Goal: Entertainment & Leisure: Consume media (video, audio)

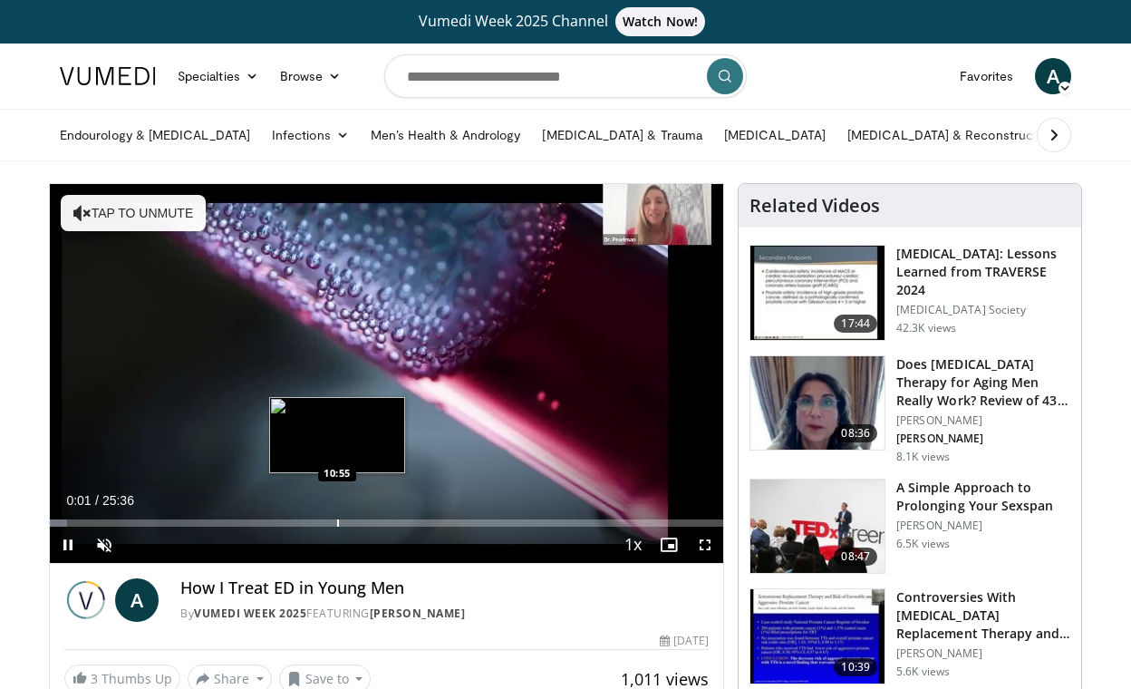
click at [337, 526] on div "Progress Bar" at bounding box center [338, 522] width 2 height 7
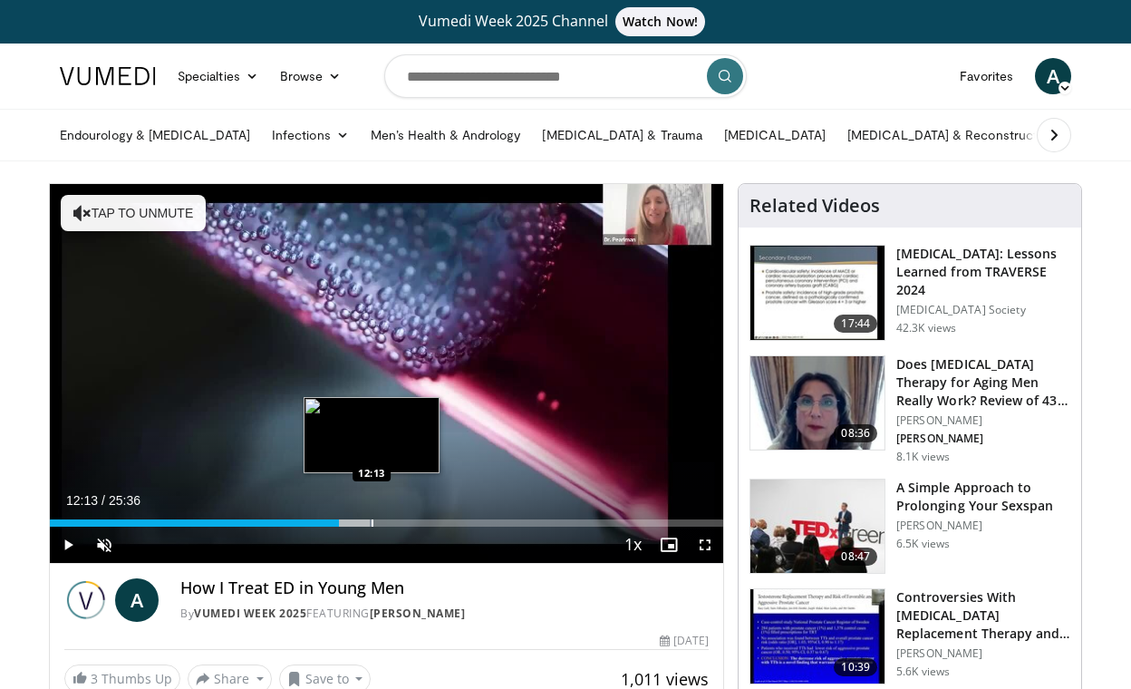
click at [372, 523] on div "Progress Bar" at bounding box center [373, 522] width 2 height 7
click at [392, 523] on div "Progress Bar" at bounding box center [391, 522] width 2 height 7
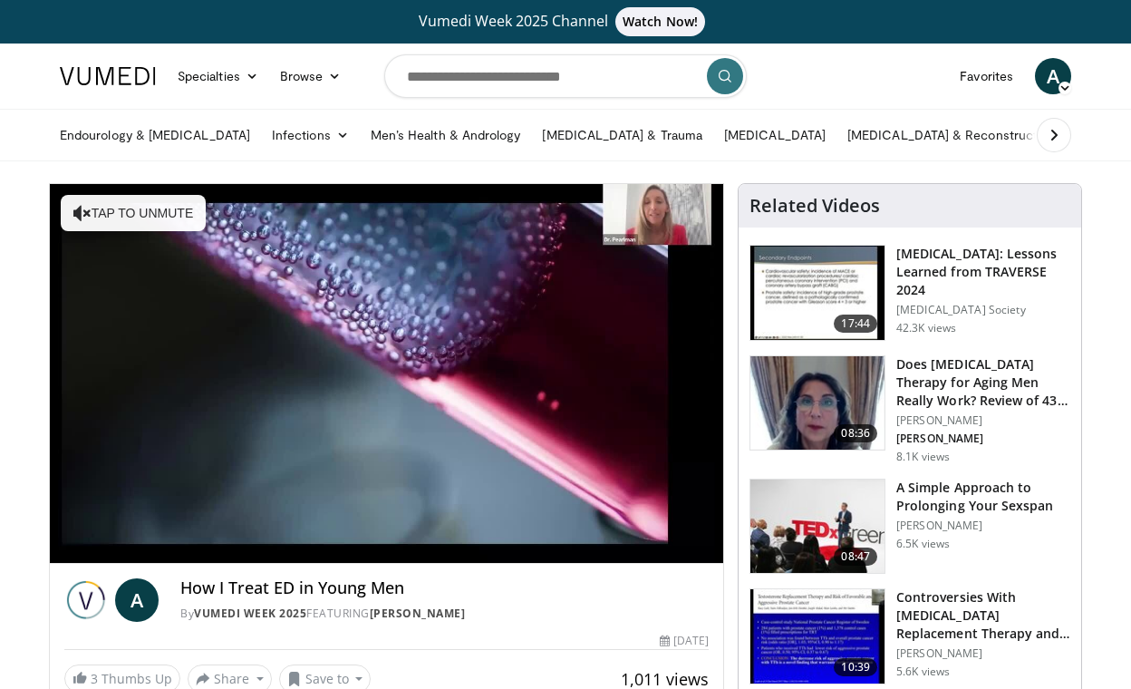
click at [401, 556] on div "Progress Bar" at bounding box center [400, 559] width 2 height 7
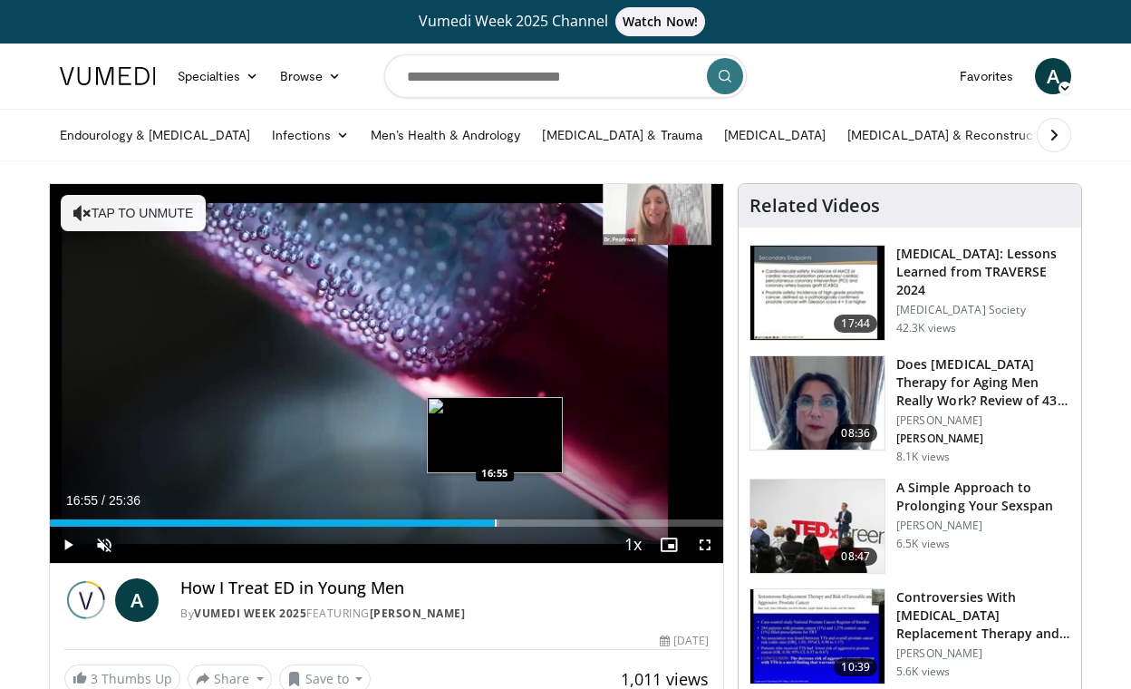
click at [495, 519] on div "Progress Bar" at bounding box center [496, 522] width 2 height 7
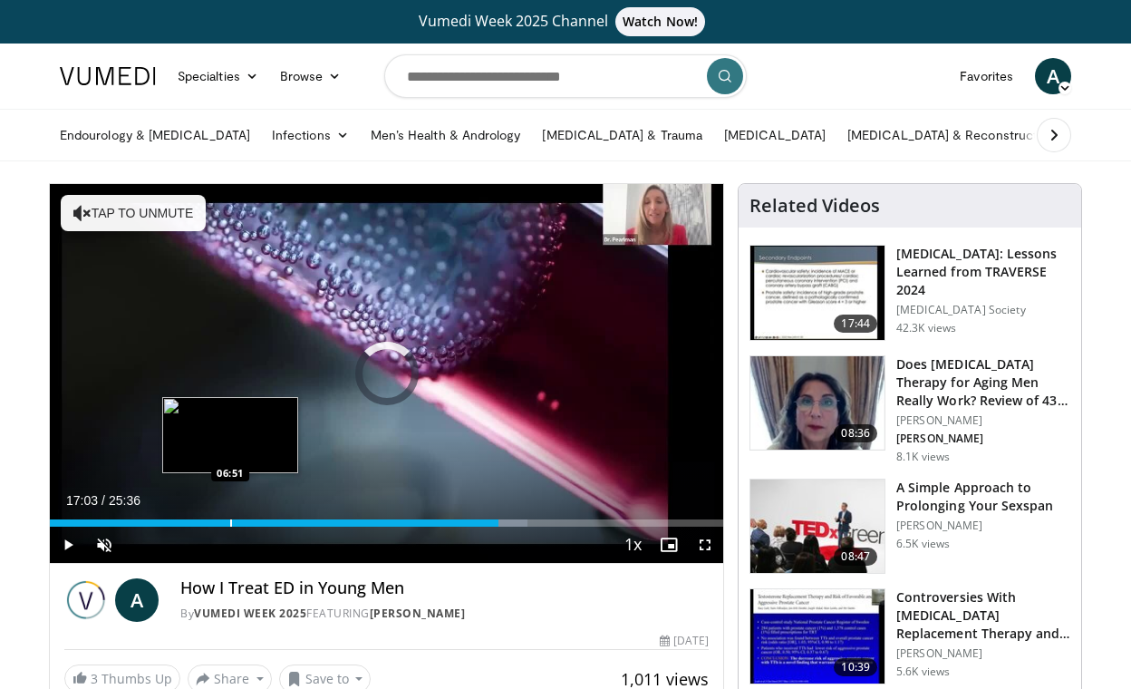
click at [229, 518] on div "Loaded : 70.96% 17:03 06:51" at bounding box center [386, 517] width 673 height 17
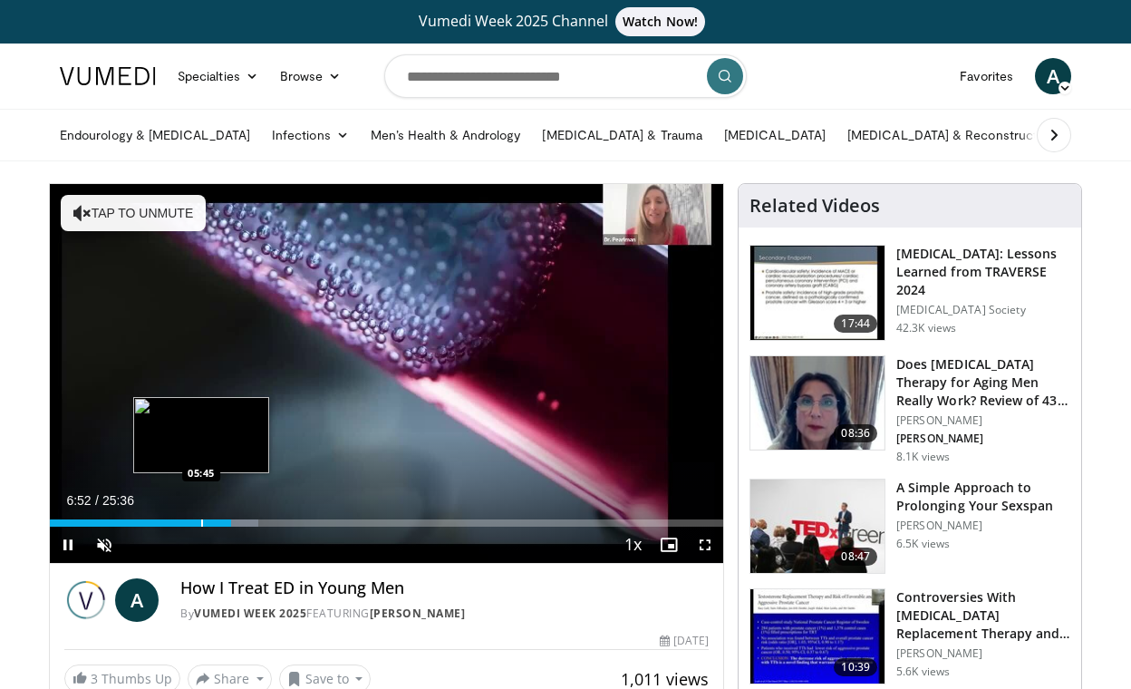
click at [201, 519] on div "Progress Bar" at bounding box center [202, 522] width 2 height 7
click at [179, 519] on div "Progress Bar" at bounding box center [180, 522] width 2 height 7
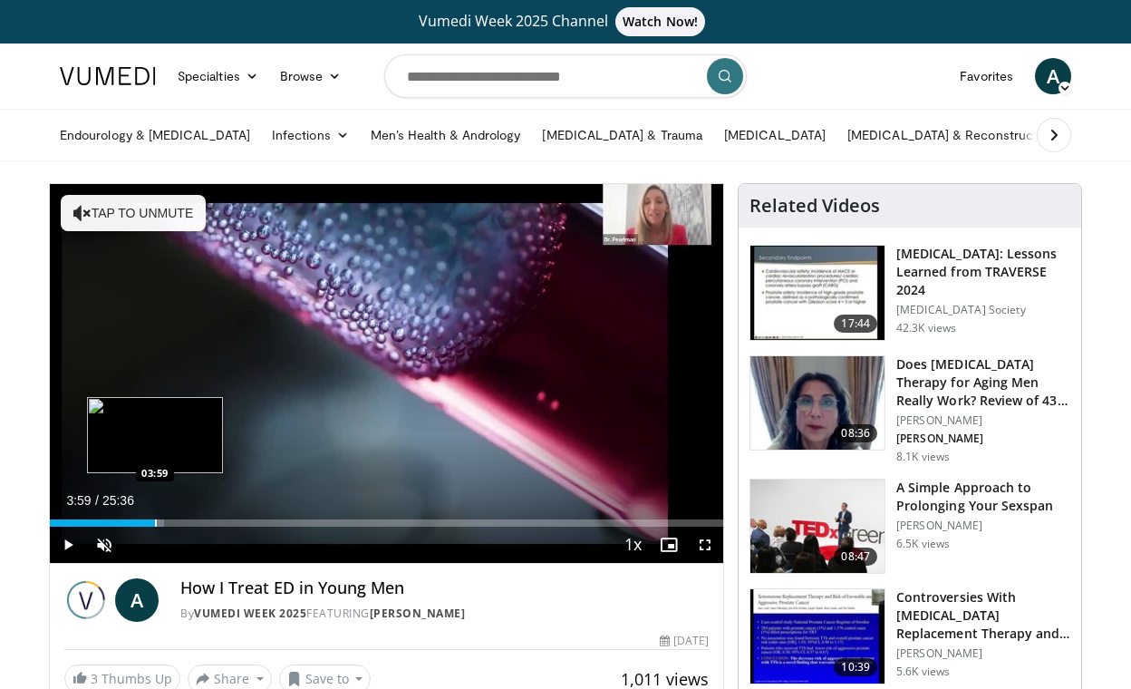
click at [155, 520] on div "Progress Bar" at bounding box center [156, 522] width 2 height 7
click at [129, 527] on div "Current Time 4:01 / Duration 25:36 Pause Skip Backward Skip Forward Unmute Load…" at bounding box center [386, 545] width 673 height 36
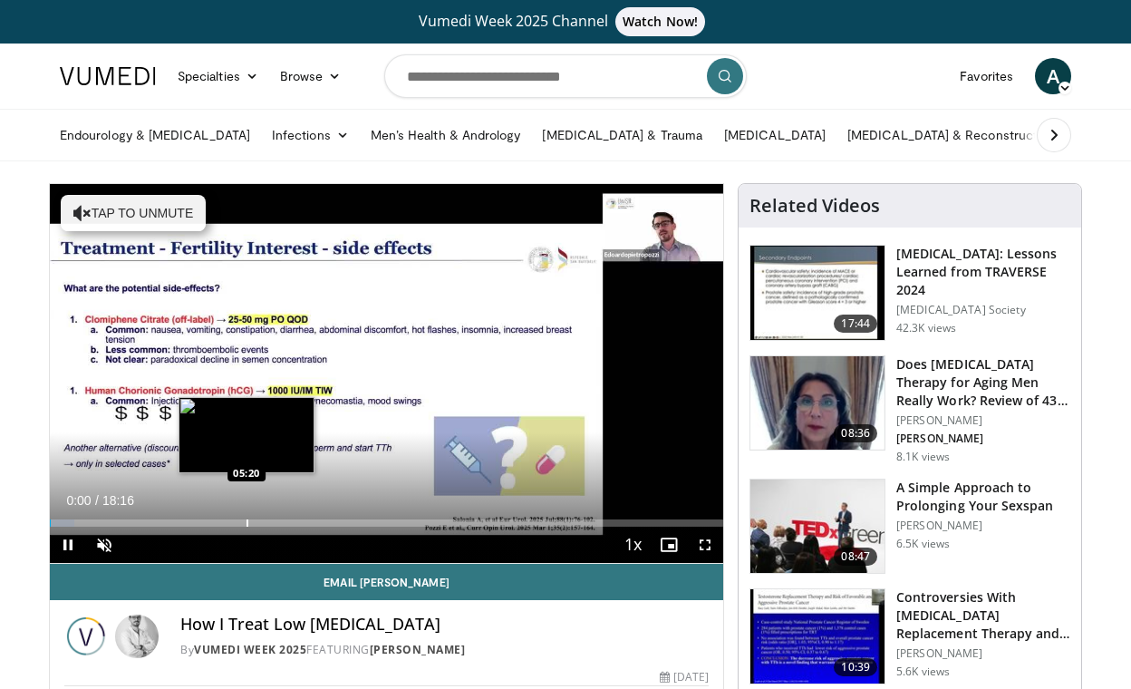
click at [247, 519] on div "Progress Bar" at bounding box center [248, 522] width 2 height 7
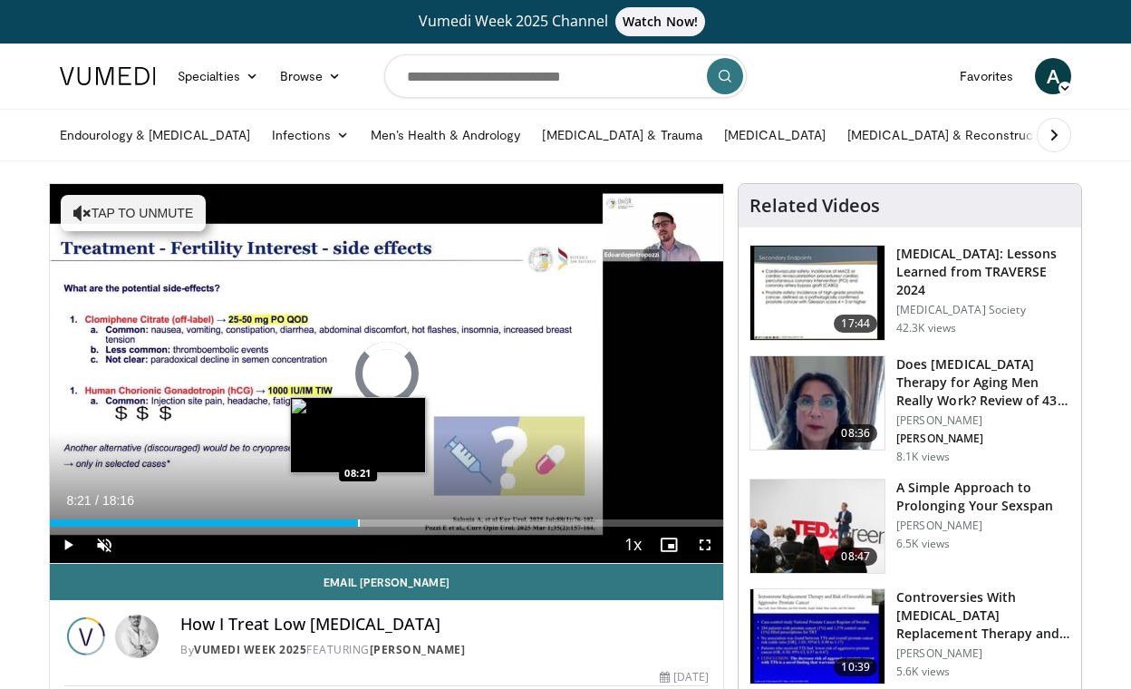
click at [357, 517] on div "Loaded : 35.30% 05:26 08:21" at bounding box center [386, 517] width 673 height 17
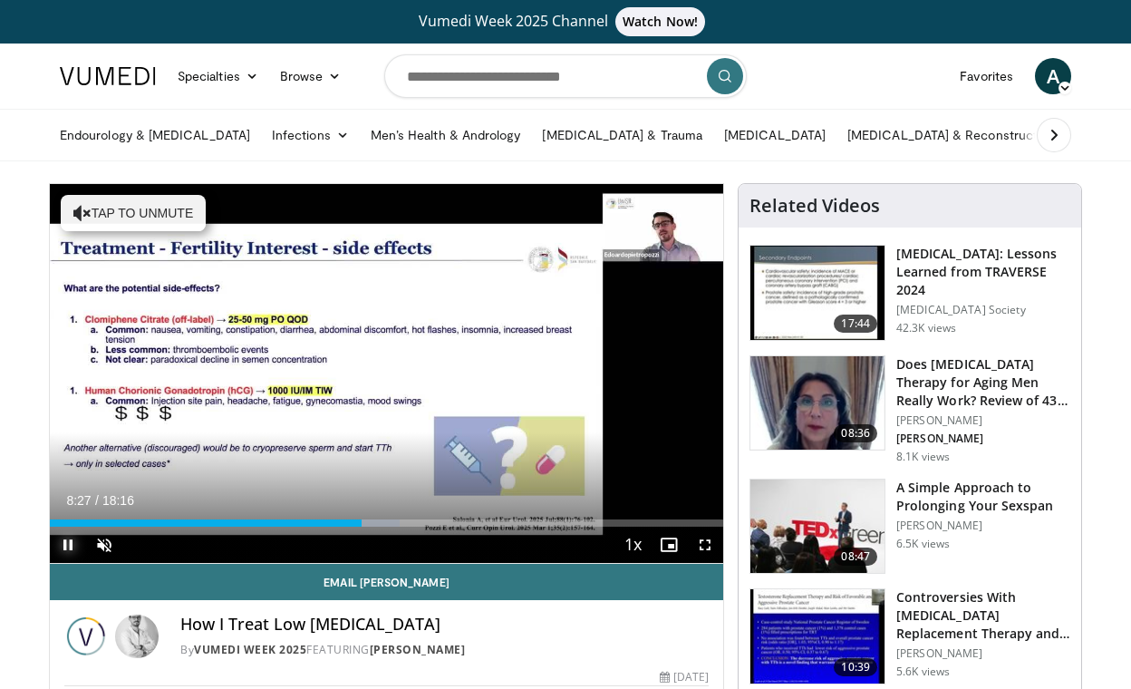
click at [60, 550] on span "Video Player" at bounding box center [68, 545] width 36 height 36
